Goal: Navigation & Orientation: Go to known website

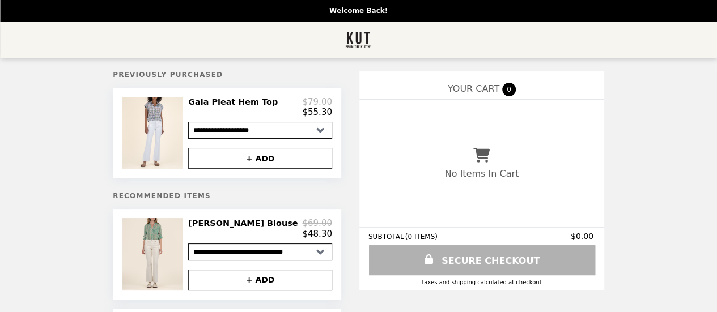
click at [354, 41] on img "Main" at bounding box center [358, 39] width 27 height 23
